Goal: Transaction & Acquisition: Purchase product/service

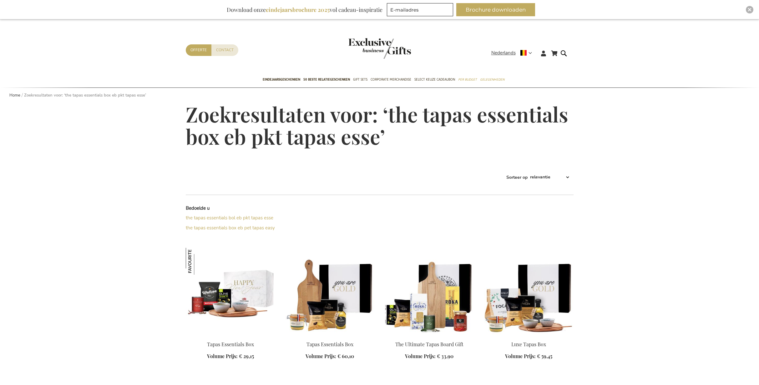
click at [228, 277] on img at bounding box center [230, 292] width 89 height 88
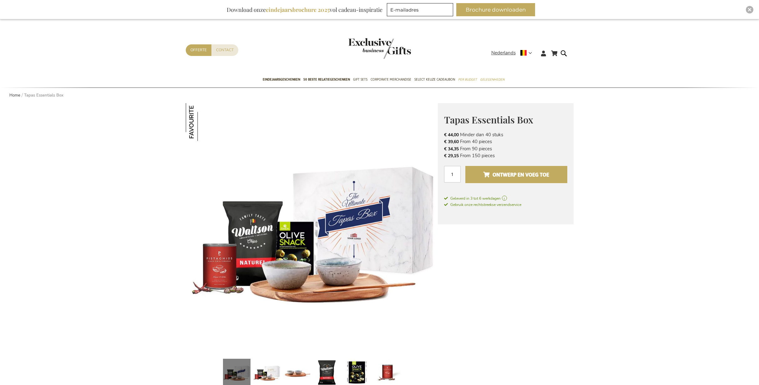
click at [508, 174] on span "Ontwerp en voeg toe" at bounding box center [516, 175] width 66 height 10
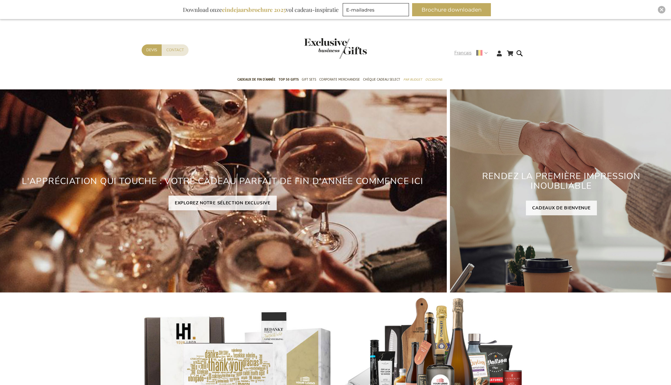
drag, startPoint x: 466, startPoint y: 50, endPoint x: 465, endPoint y: 56, distance: 5.8
click at [466, 50] on span "Français" at bounding box center [463, 52] width 17 height 7
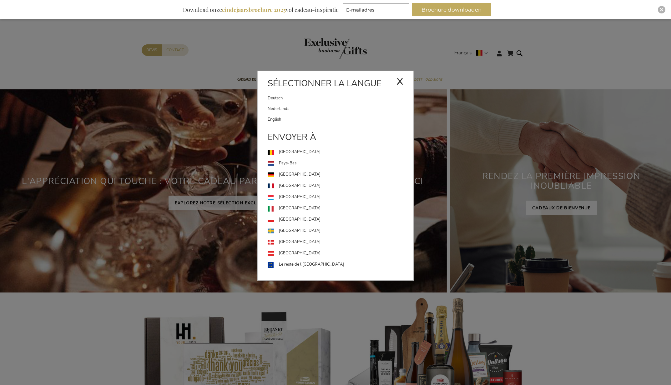
click at [302, 111] on link "Nederlands" at bounding box center [341, 109] width 146 height 11
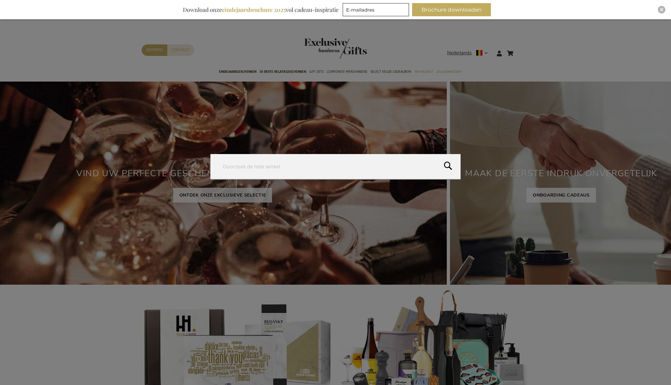
drag, startPoint x: 518, startPoint y: 52, endPoint x: 526, endPoint y: 53, distance: 8.3
click at [520, 49] on form "Search Search" at bounding box center [521, 49] width 6 height 0
type input "greeting card"
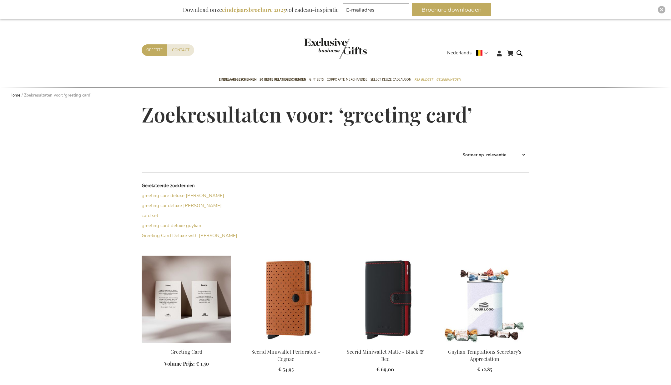
click at [177, 284] on img at bounding box center [186, 300] width 89 height 88
